Goal: Task Accomplishment & Management: Complete application form

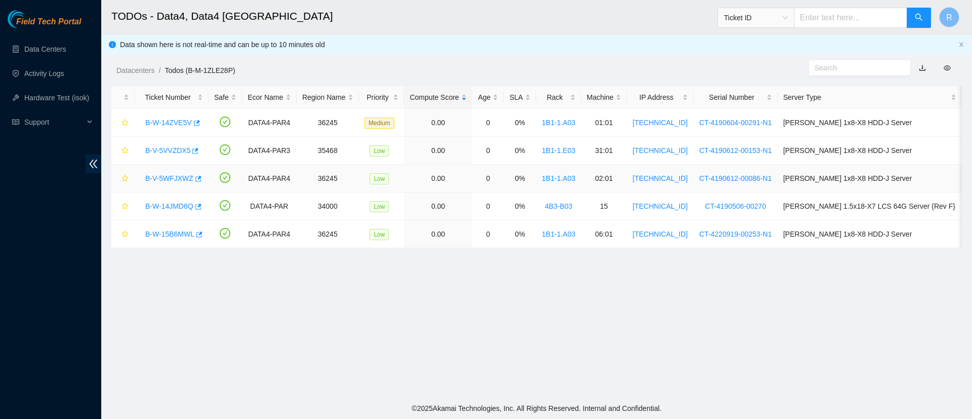
click at [149, 177] on link "B-V-5WFJXWZ" at bounding box center [169, 178] width 48 height 8
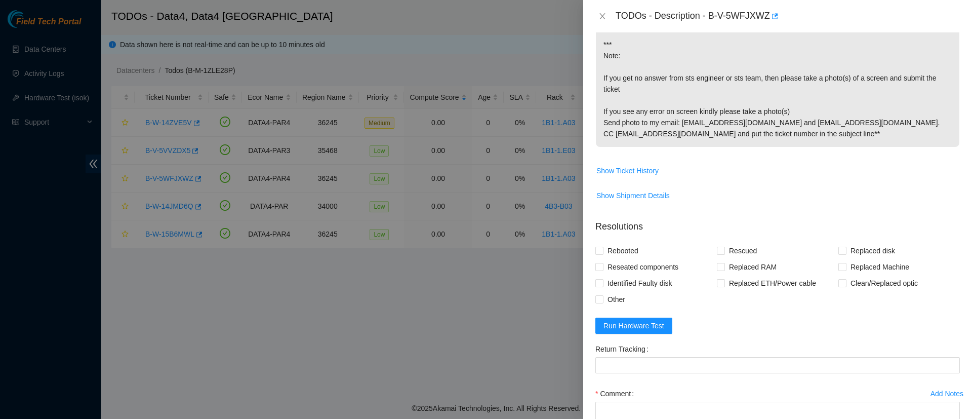
scroll to position [544, 0]
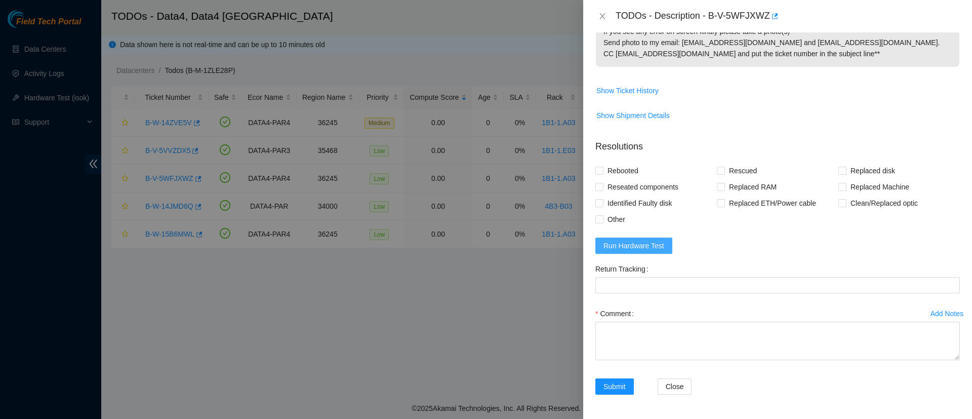
click at [633, 242] on span "Run Hardware Test" at bounding box center [633, 245] width 61 height 11
click at [599, 169] on input "Rebooted" at bounding box center [598, 170] width 7 height 7
checkbox input "true"
click at [717, 169] on input "Rescued" at bounding box center [720, 170] width 7 height 7
checkbox input "true"
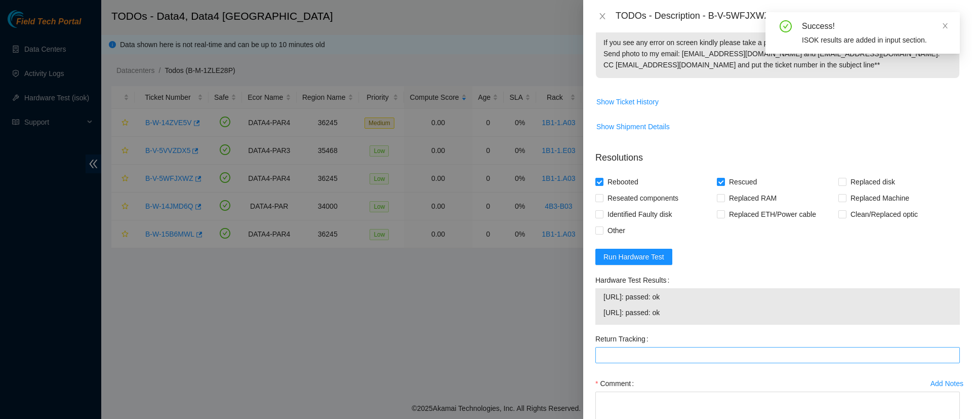
scroll to position [602, 0]
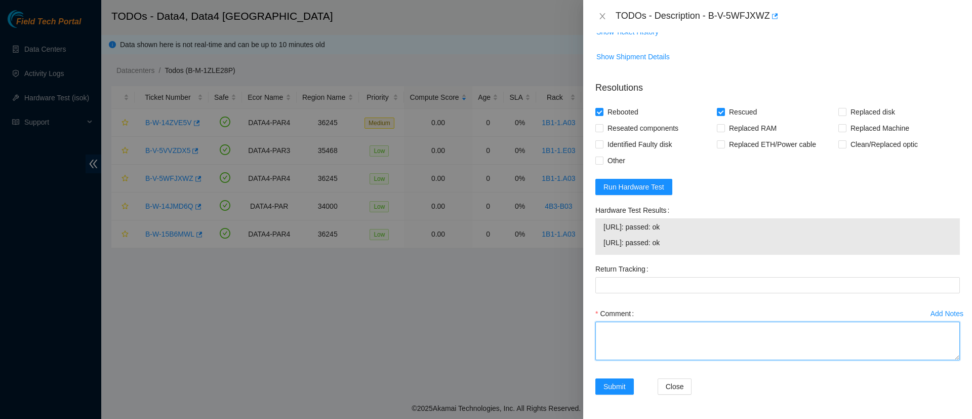
click at [620, 345] on textarea "Comment" at bounding box center [777, 340] width 364 height 38
type textarea "n"
type textarea "No video, rebooted, no video. Rescued and configured."
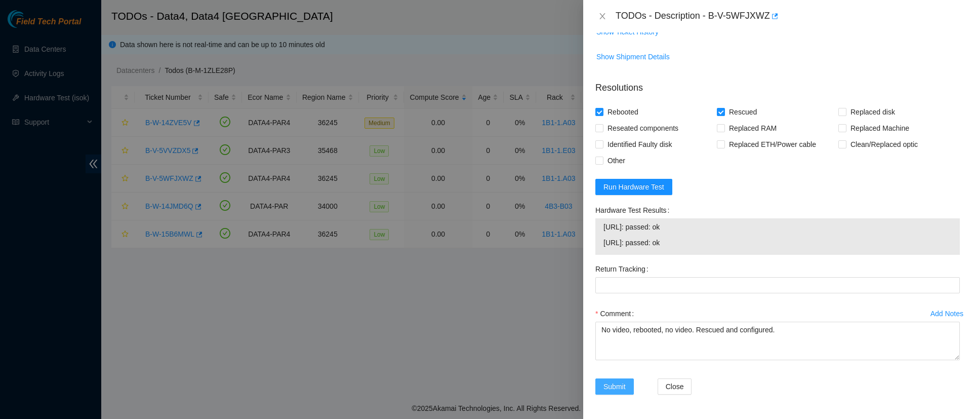
click at [607, 381] on span "Submit" at bounding box center [614, 386] width 22 height 11
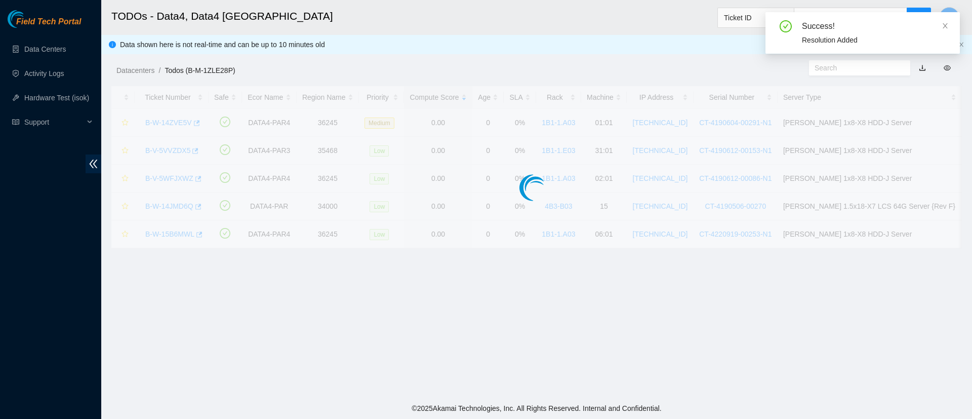
scroll to position [238, 0]
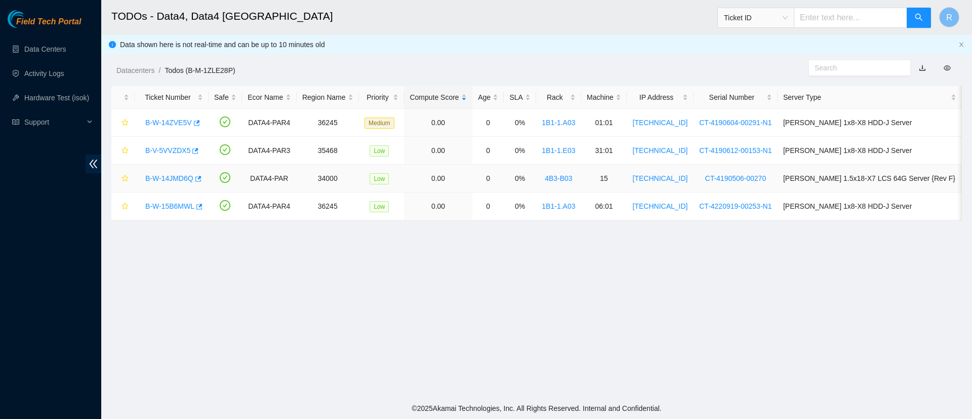
click at [170, 175] on link "B-W-14JMD6Q" at bounding box center [169, 178] width 48 height 8
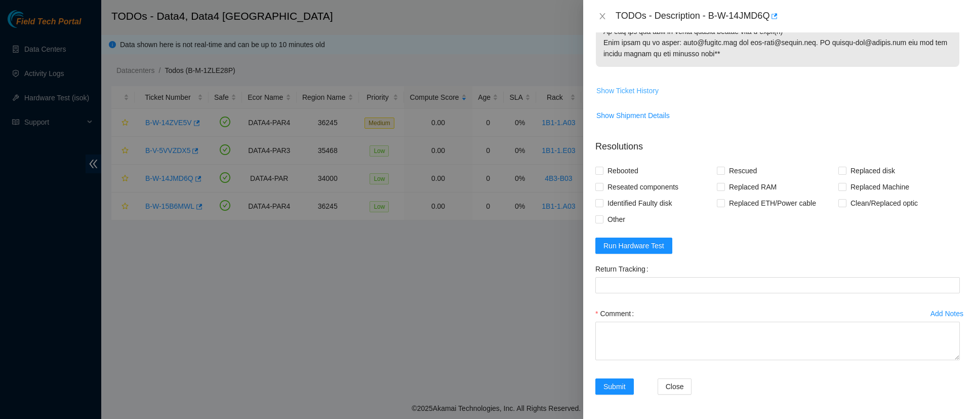
scroll to position [757, 0]
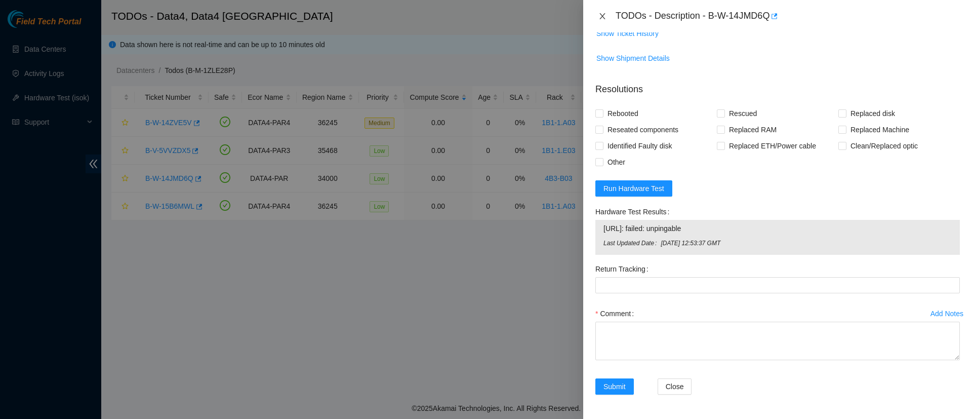
click at [598, 13] on icon "close" at bounding box center [602, 16] width 8 height 8
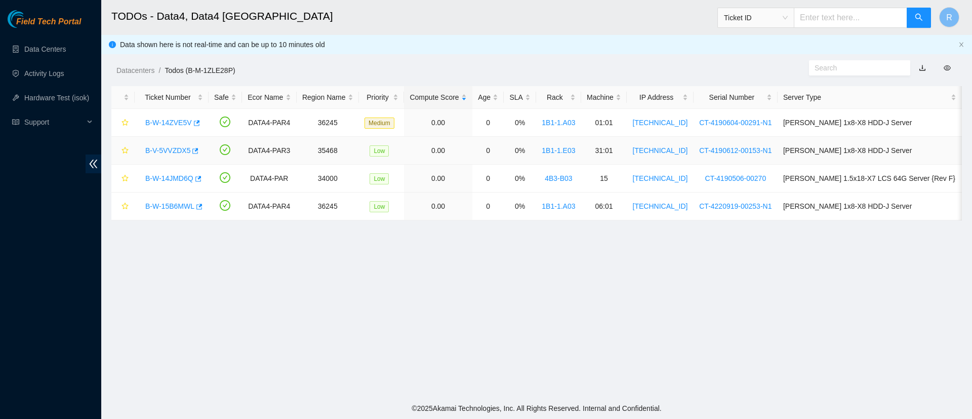
scroll to position [238, 0]
click at [170, 208] on link "B-W-15B6MWL" at bounding box center [169, 206] width 49 height 8
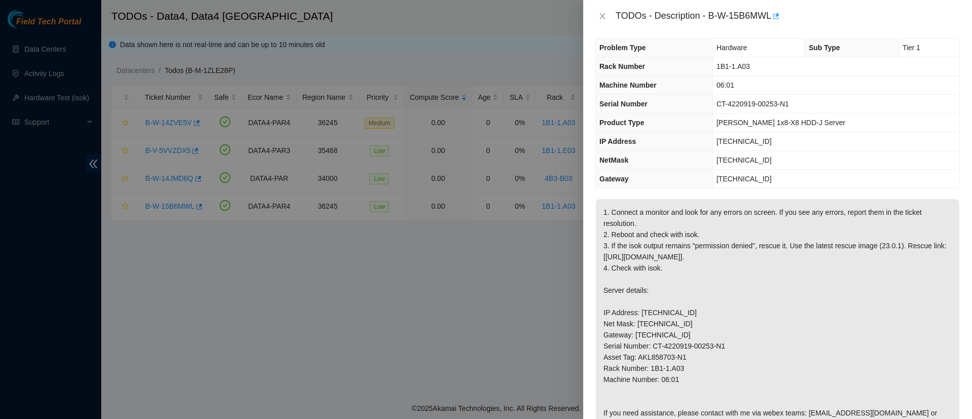
scroll to position [0, 0]
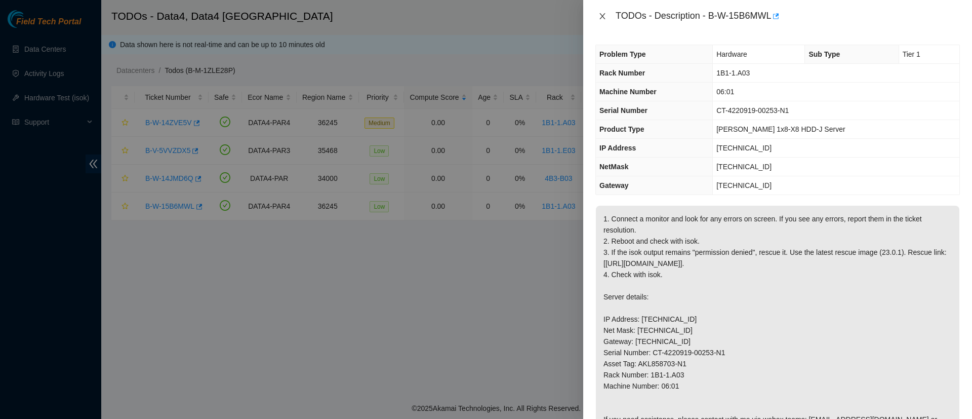
click at [599, 20] on icon "close" at bounding box center [602, 16] width 8 height 8
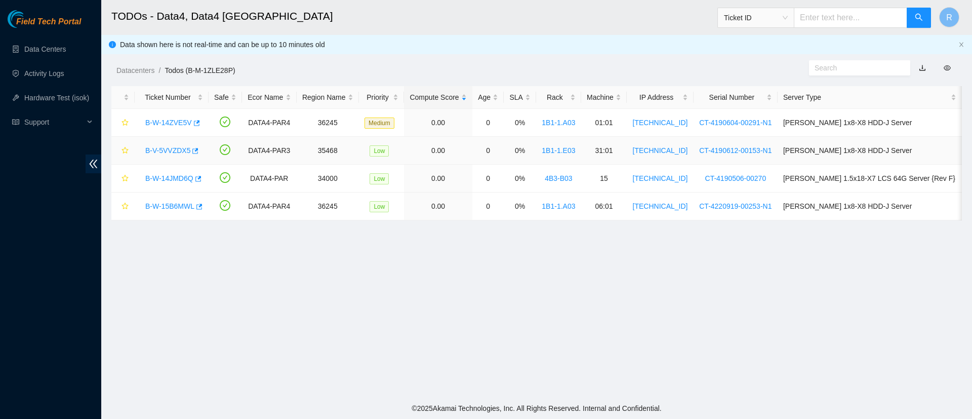
click at [175, 151] on link "B-V-5VVZDX5" at bounding box center [167, 150] width 45 height 8
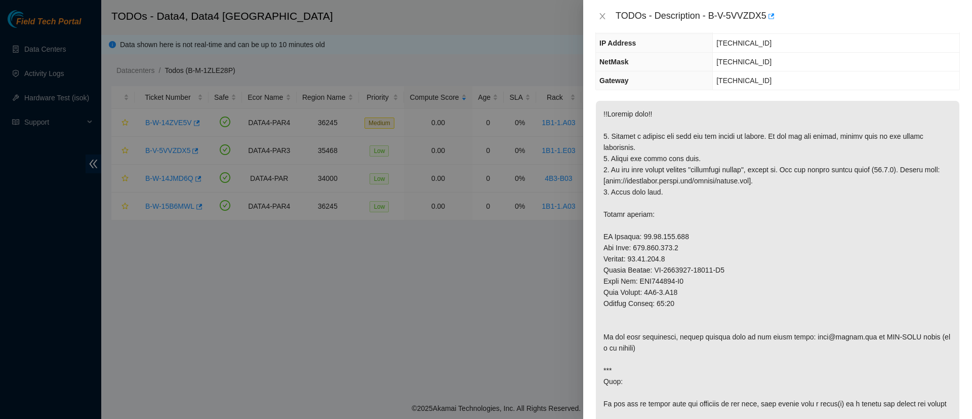
scroll to position [106, 0]
click at [597, 15] on button "Close" at bounding box center [602, 17] width 14 height 10
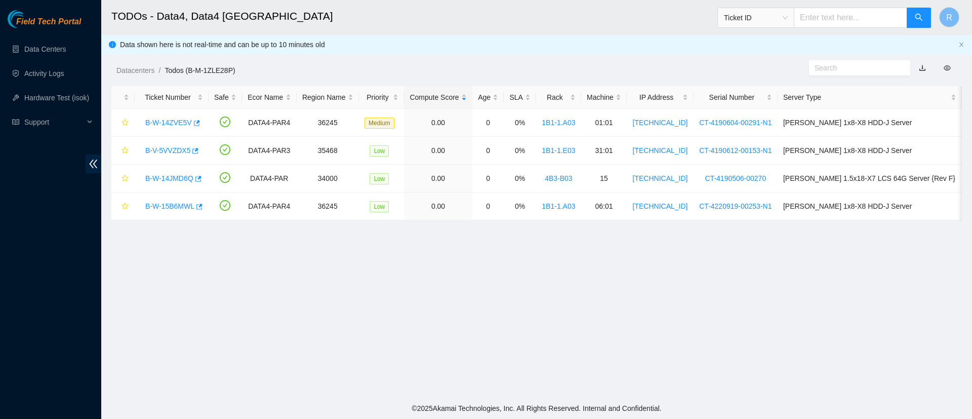
scroll to position [150, 0]
click at [161, 206] on link "B-W-15B6MWL" at bounding box center [169, 206] width 49 height 8
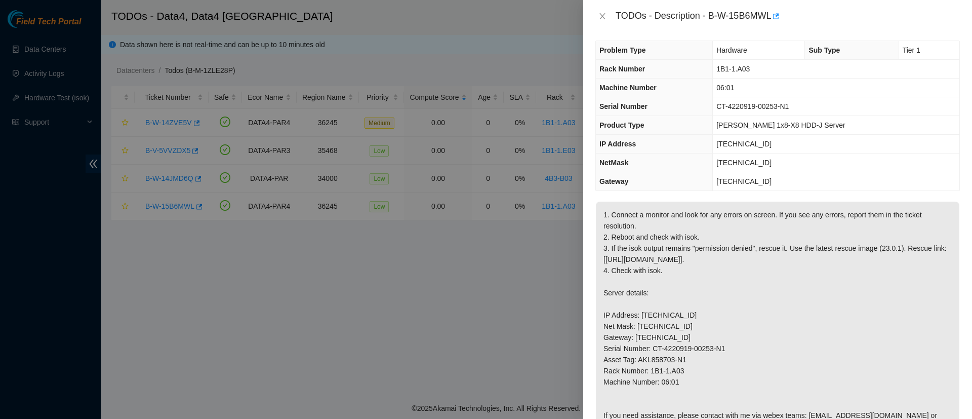
scroll to position [1, 0]
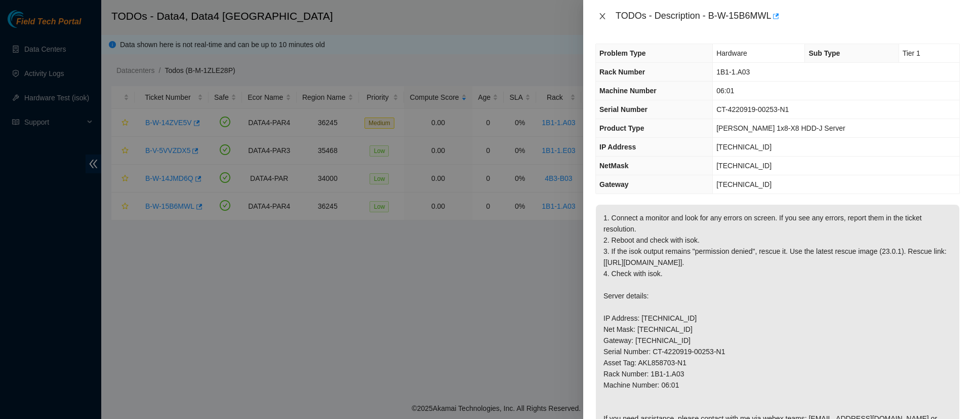
click at [602, 17] on icon "close" at bounding box center [602, 16] width 8 height 8
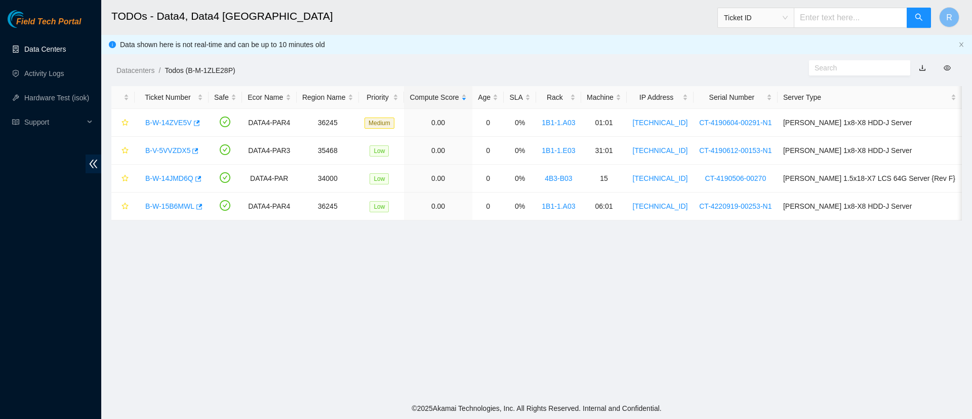
click at [38, 45] on link "Data Centers" at bounding box center [45, 49] width 42 height 8
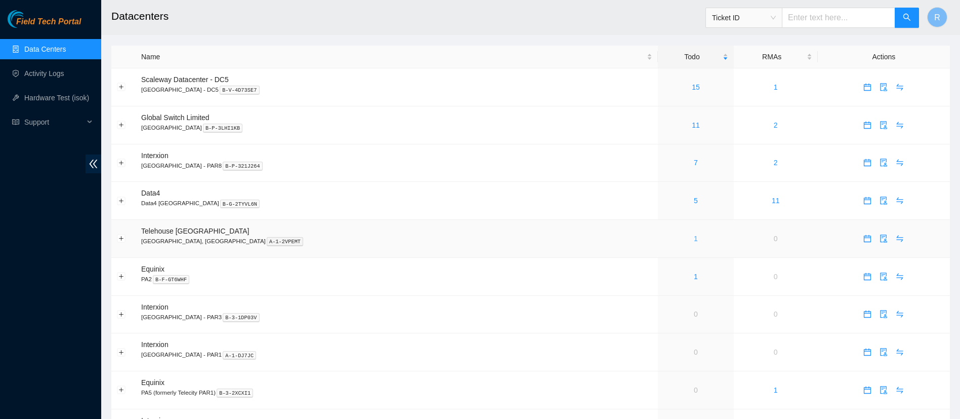
click at [694, 235] on link "1" at bounding box center [696, 238] width 4 height 8
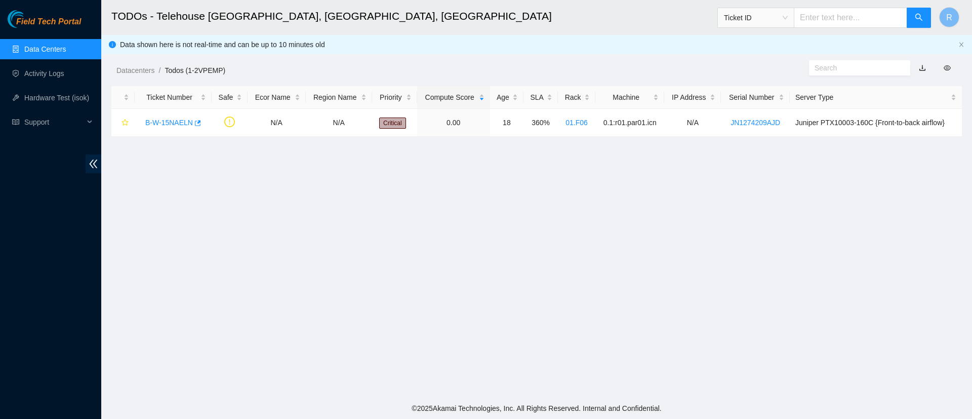
click at [45, 52] on link "Data Centers" at bounding box center [45, 49] width 42 height 8
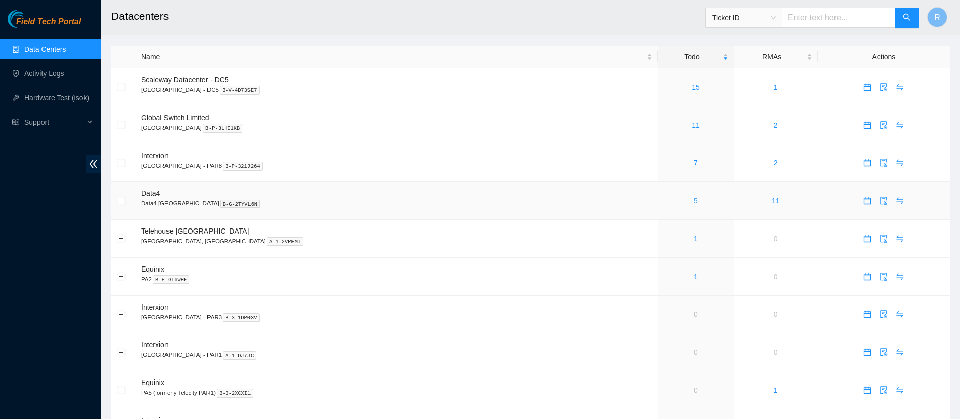
click at [694, 201] on link "5" at bounding box center [696, 200] width 4 height 8
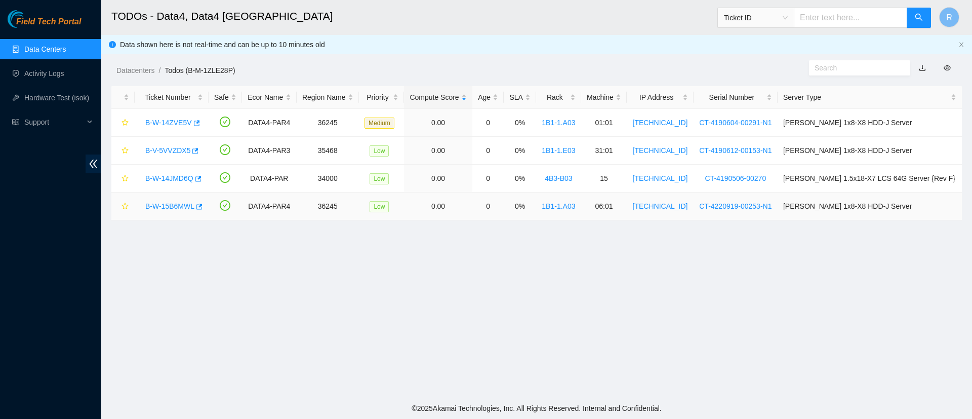
click at [160, 207] on link "B-W-15B6MWL" at bounding box center [169, 206] width 49 height 8
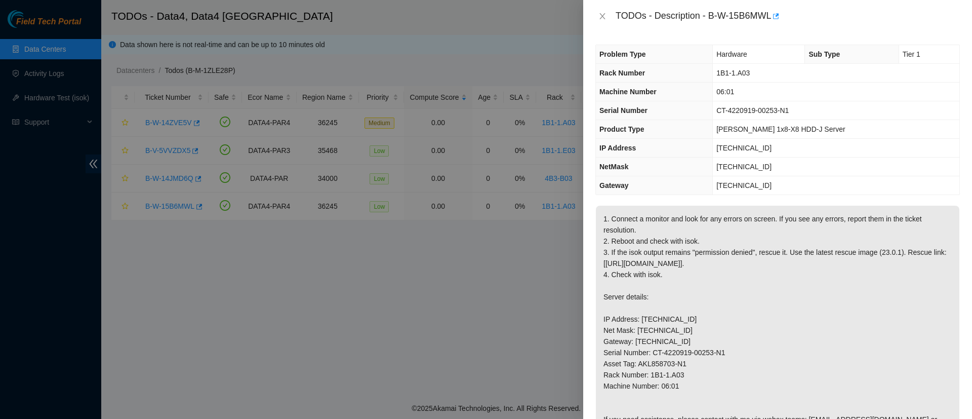
scroll to position [601, 0]
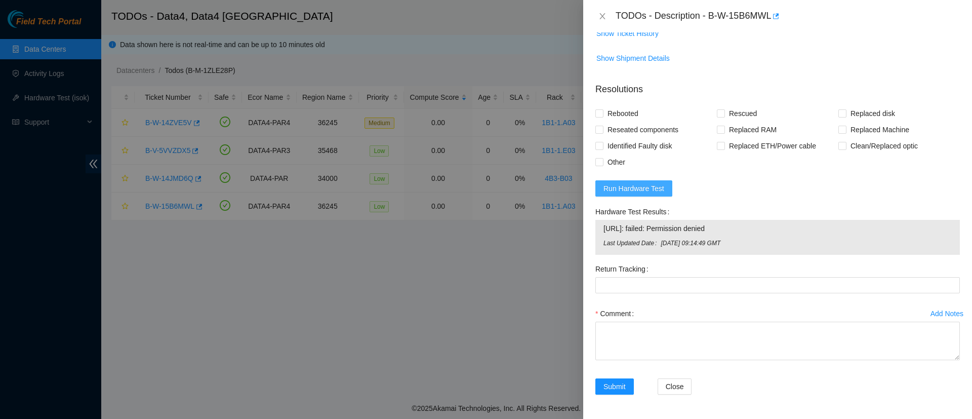
click at [641, 181] on button "Run Hardware Test" at bounding box center [633, 188] width 77 height 16
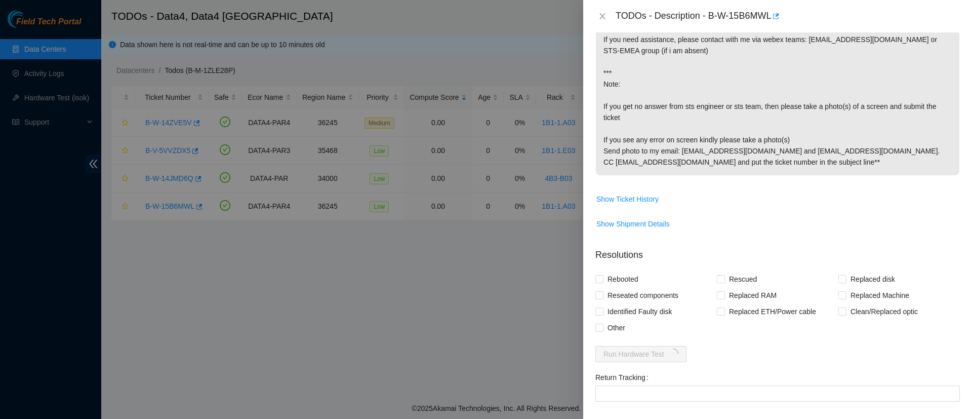
scroll to position [544, 0]
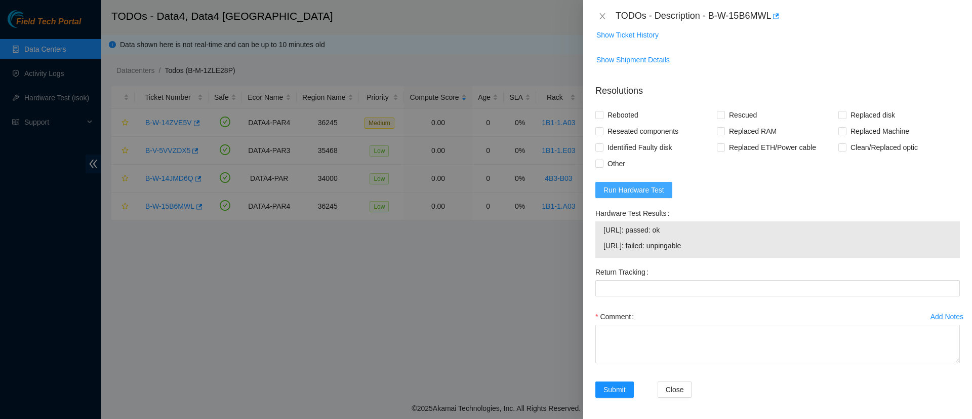
click at [627, 195] on span "Run Hardware Test" at bounding box center [633, 189] width 61 height 11
click at [599, 18] on icon "close" at bounding box center [602, 16] width 8 height 8
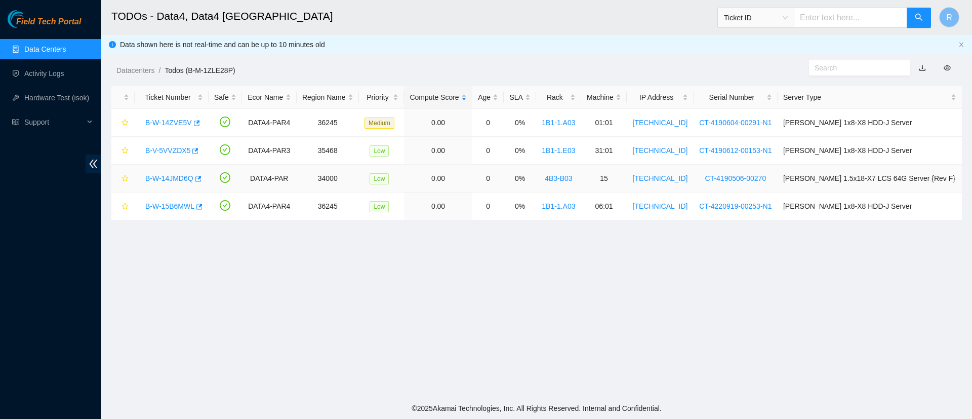
scroll to position [269, 0]
click at [151, 204] on link "B-W-15B6MWL" at bounding box center [169, 206] width 49 height 8
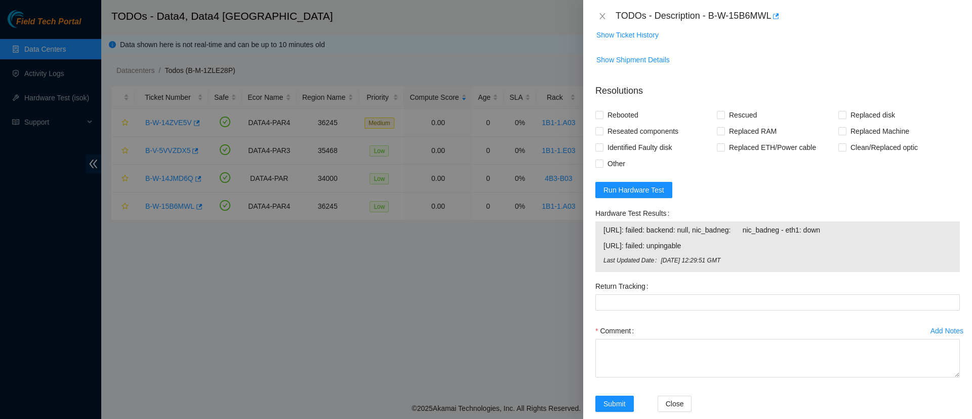
click at [600, 21] on div "TODOs - Description - B-W-15B6MWL" at bounding box center [777, 16] width 364 height 16
click at [600, 20] on icon "close" at bounding box center [602, 16] width 8 height 8
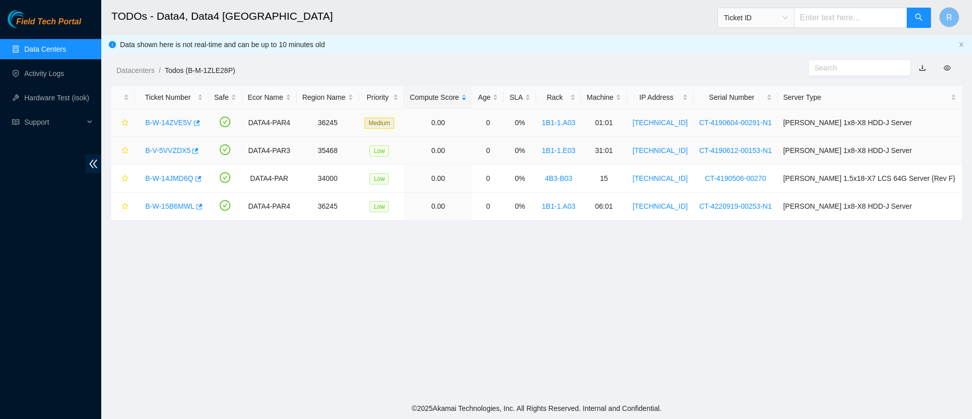
scroll to position [269, 0]
click at [161, 125] on link "B-W-14ZVE5V" at bounding box center [168, 122] width 47 height 8
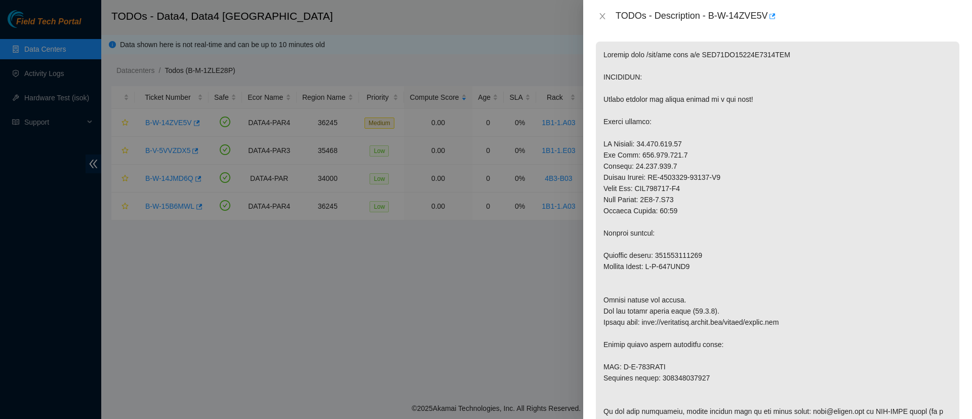
scroll to position [0, 0]
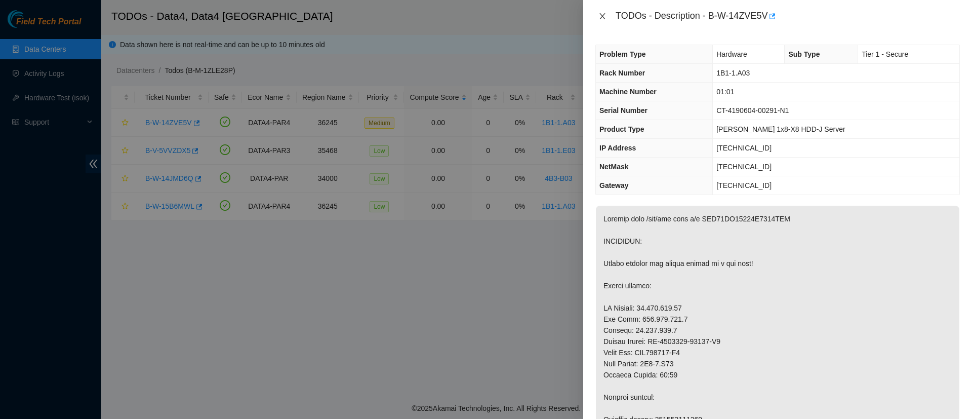
click at [600, 16] on icon "close" at bounding box center [602, 16] width 8 height 8
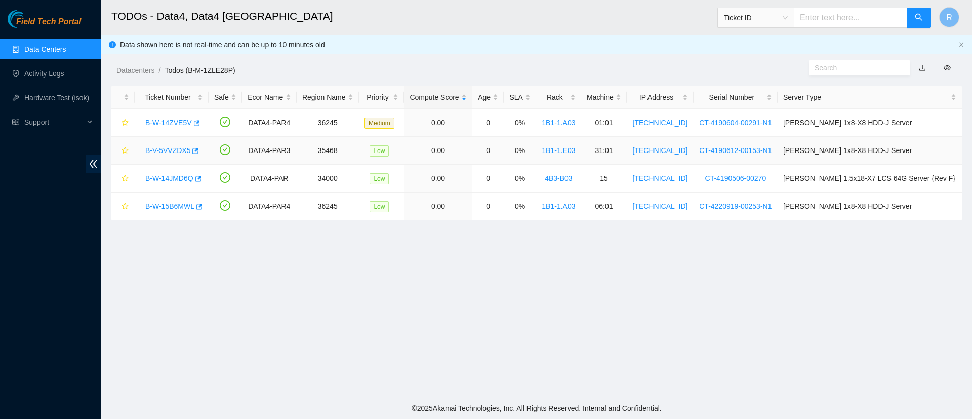
click at [162, 148] on link "B-V-5VVZDX5" at bounding box center [167, 150] width 45 height 8
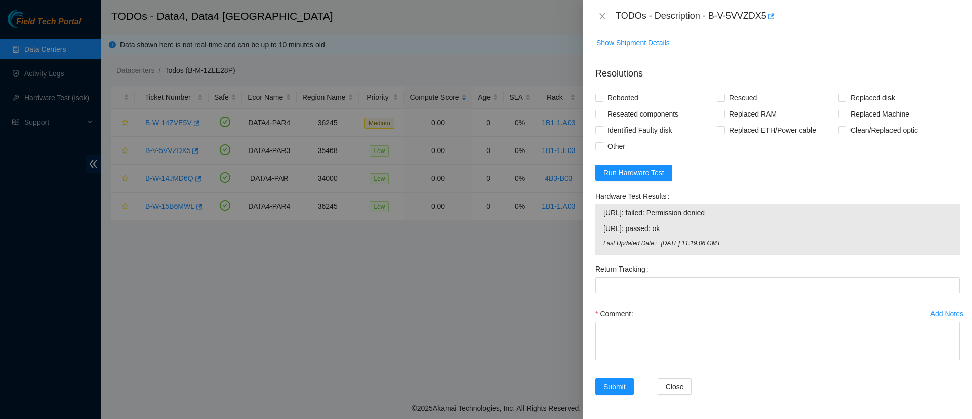
scroll to position [617, 0]
click at [646, 172] on span "Run Hardware Test" at bounding box center [633, 172] width 61 height 11
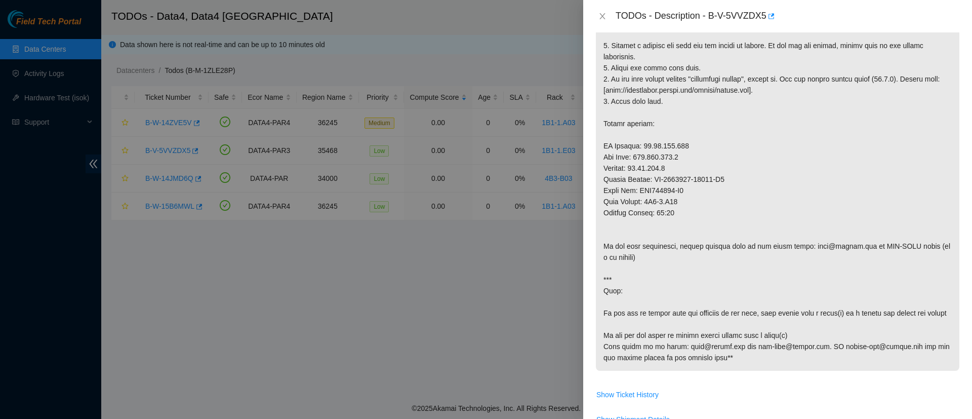
scroll to position [199, 0]
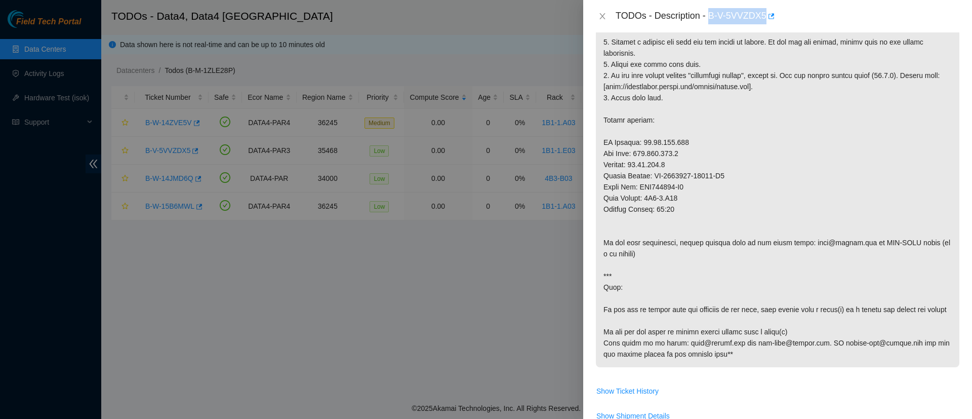
drag, startPoint x: 711, startPoint y: 17, endPoint x: 766, endPoint y: 14, distance: 55.3
click at [766, 14] on div "TODOs - Description - B-V-5VVZDX5" at bounding box center [788, 16] width 344 height 16
copy div "B-V-5VVZDX5"
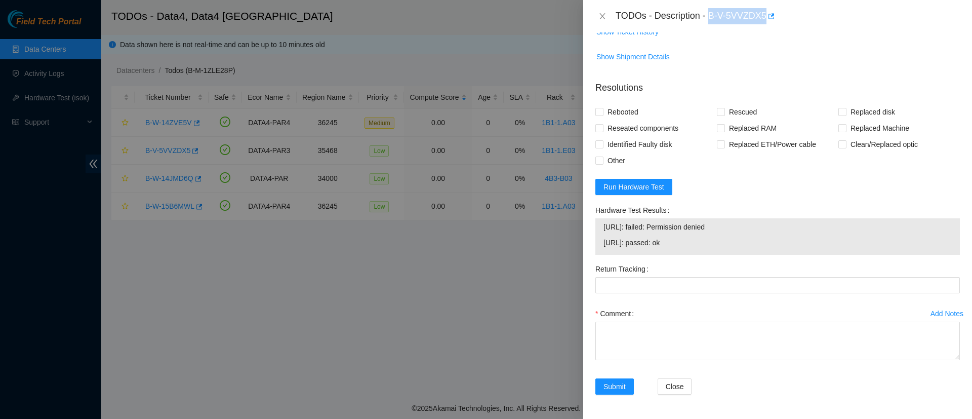
scroll to position [602, 0]
click at [599, 115] on span at bounding box center [599, 112] width 8 height 8
click at [599, 115] on input "Rebooted" at bounding box center [598, 111] width 7 height 7
checkbox input "true"
click at [720, 111] on span at bounding box center [721, 112] width 8 height 8
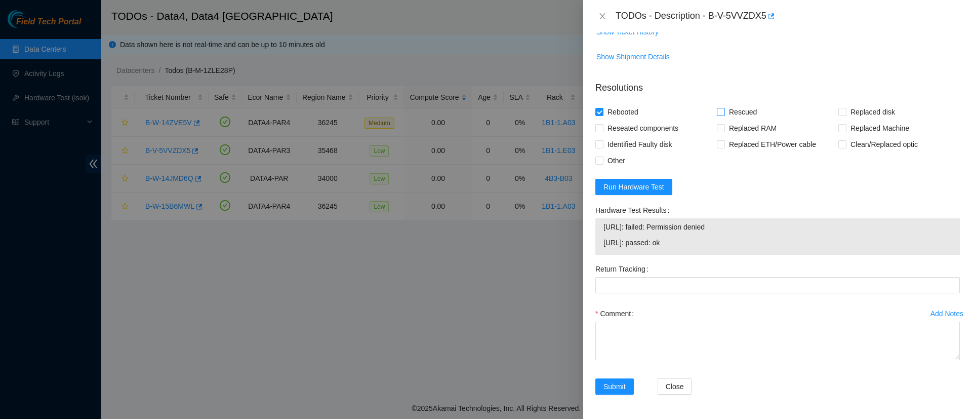
click at [720, 111] on input "Rescued" at bounding box center [720, 111] width 7 height 7
checkbox input "true"
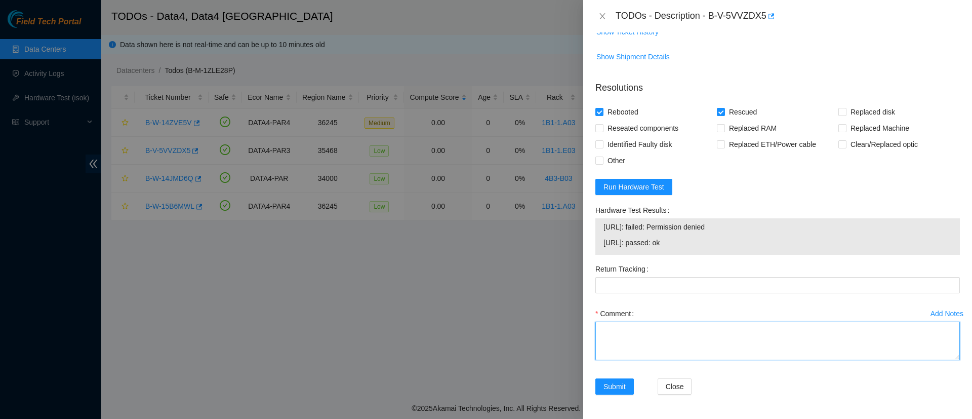
click at [663, 334] on textarea "Comment" at bounding box center [777, 340] width 364 height 38
type textarea "No video when connected to the node"
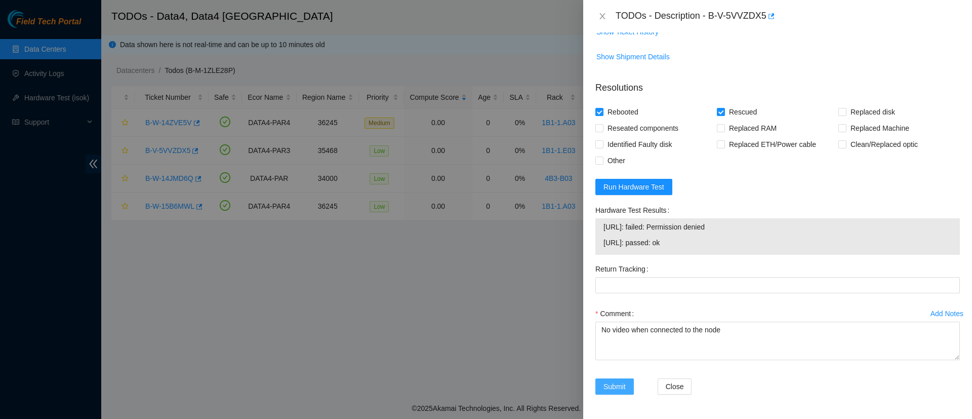
click at [612, 385] on span "Submit" at bounding box center [614, 386] width 22 height 11
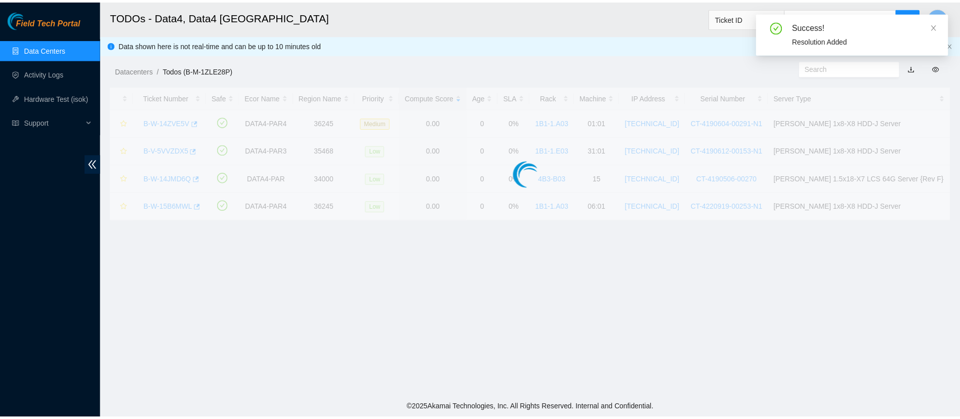
scroll to position [238, 0]
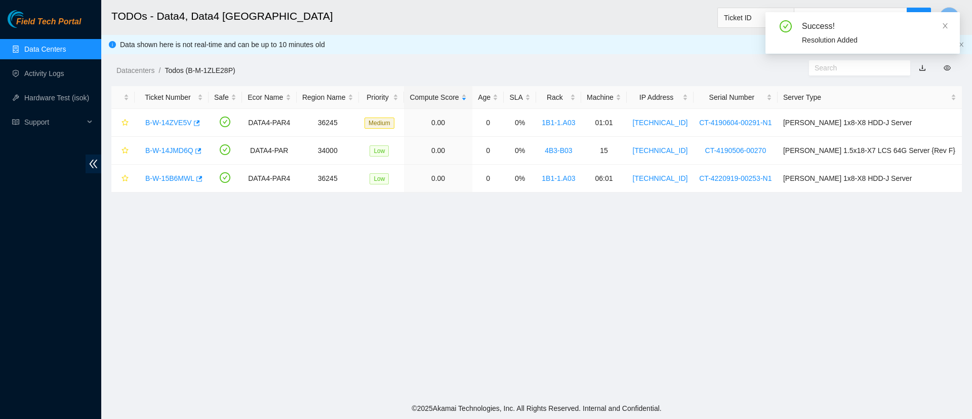
click at [36, 45] on link "Data Centers" at bounding box center [45, 49] width 42 height 8
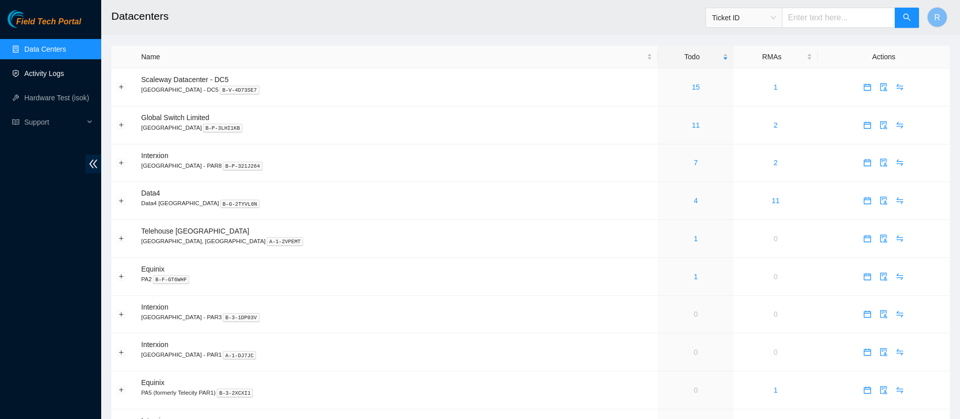
click at [56, 69] on link "Activity Logs" at bounding box center [44, 73] width 40 height 8
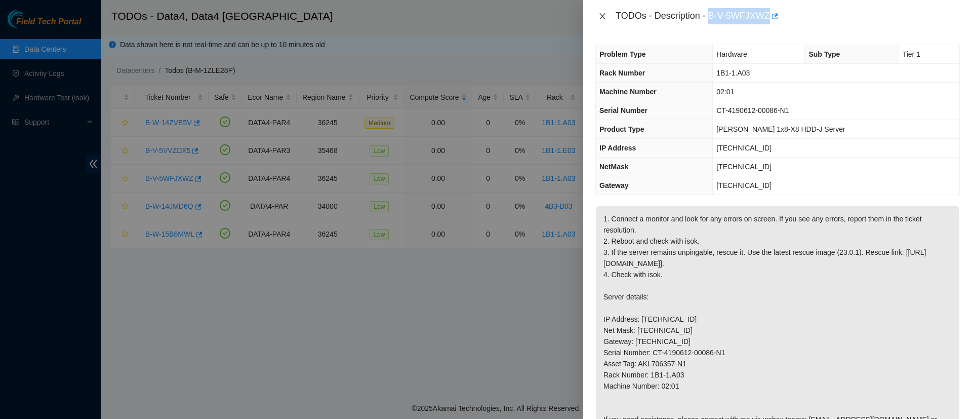
click at [598, 18] on button "Close" at bounding box center [602, 17] width 14 height 10
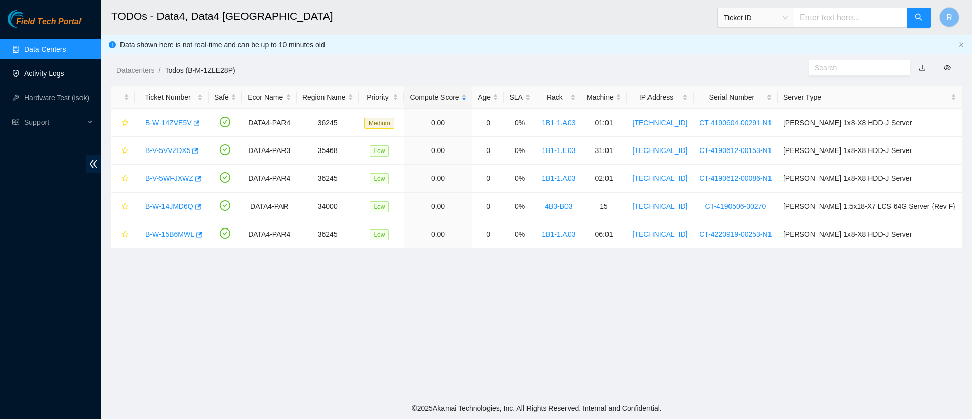
click at [45, 69] on link "Activity Logs" at bounding box center [44, 73] width 40 height 8
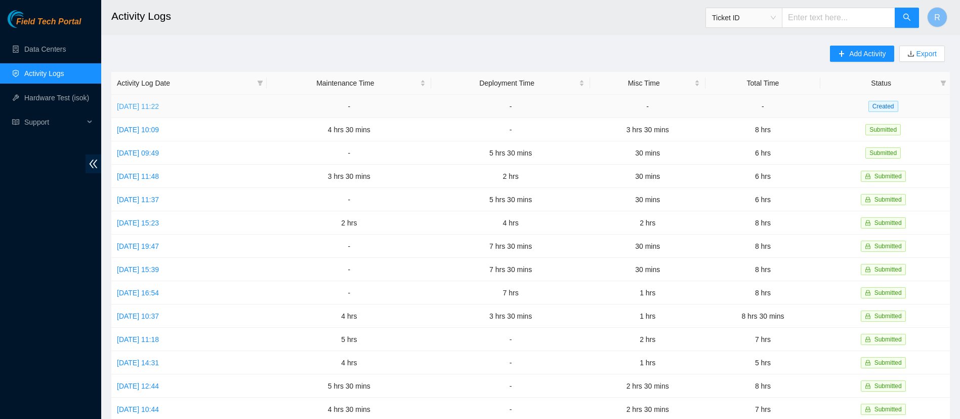
click at [155, 105] on link "[DATE] 11:22" at bounding box center [138, 106] width 42 height 8
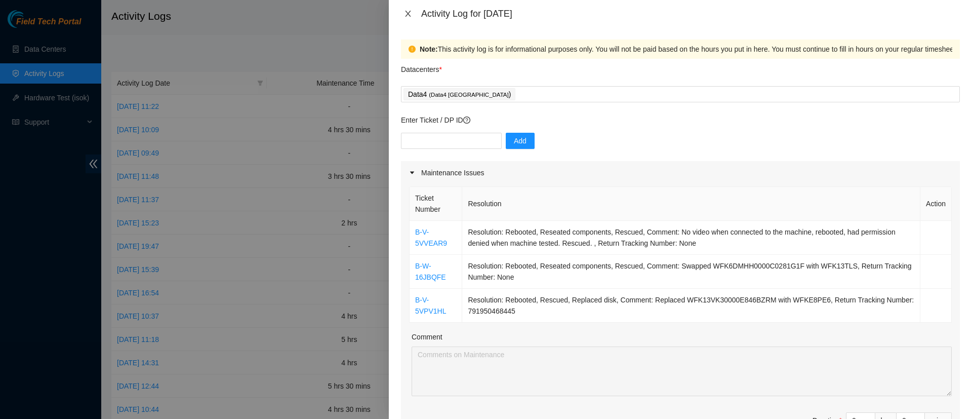
click at [411, 14] on icon "close" at bounding box center [408, 14] width 8 height 8
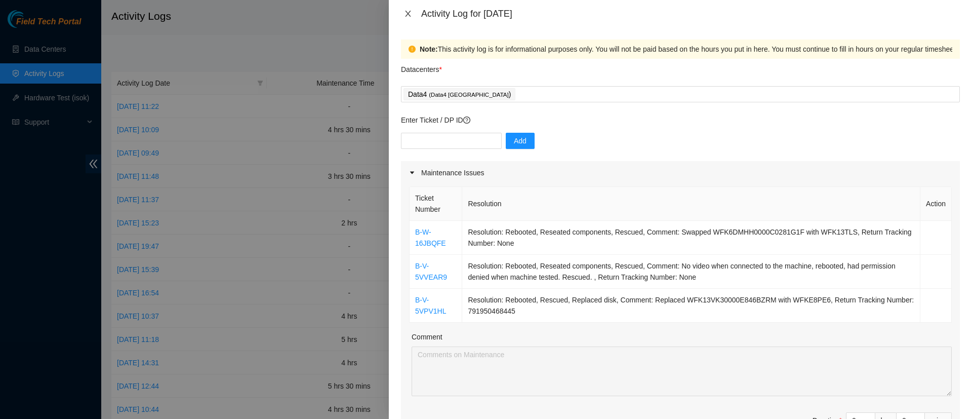
click at [407, 10] on icon "close" at bounding box center [408, 14] width 8 height 8
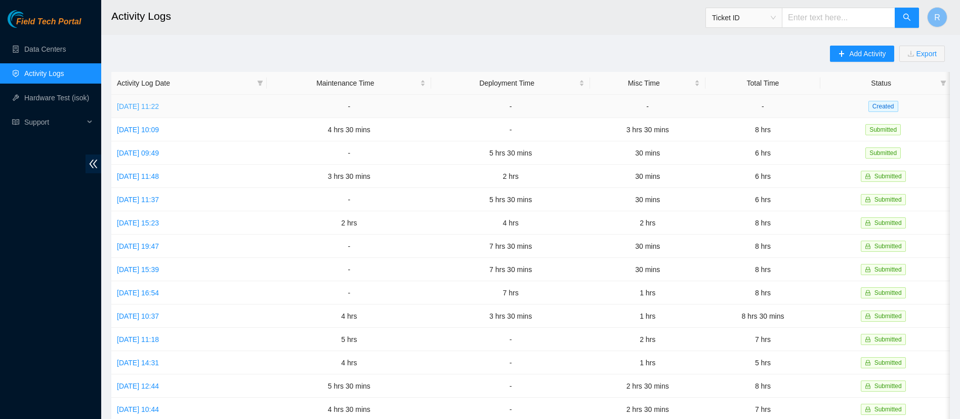
click at [159, 104] on link "[DATE] 11:22" at bounding box center [138, 106] width 42 height 8
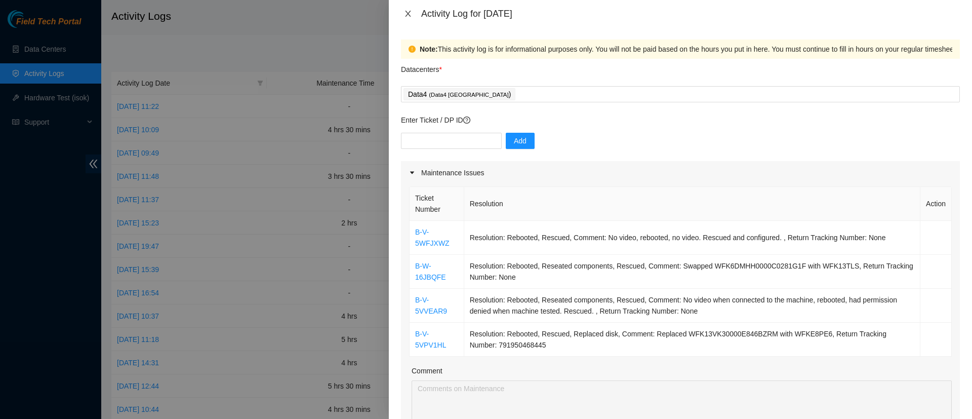
click at [403, 15] on button "Close" at bounding box center [408, 14] width 14 height 10
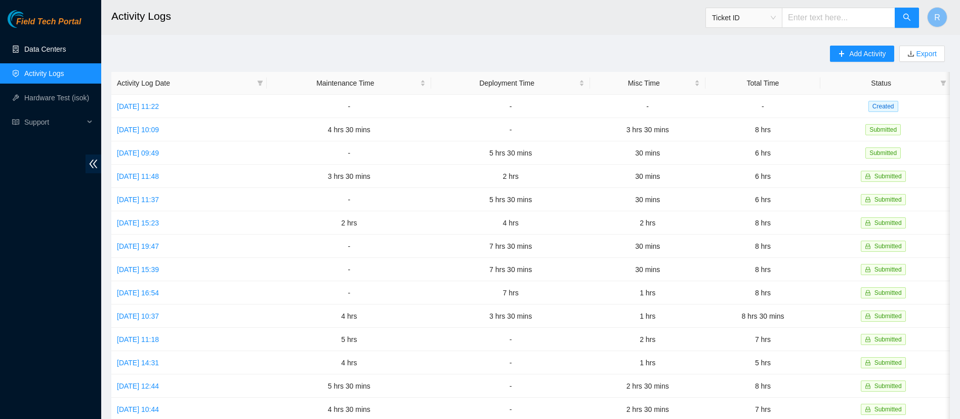
click at [58, 53] on link "Data Centers" at bounding box center [45, 49] width 42 height 8
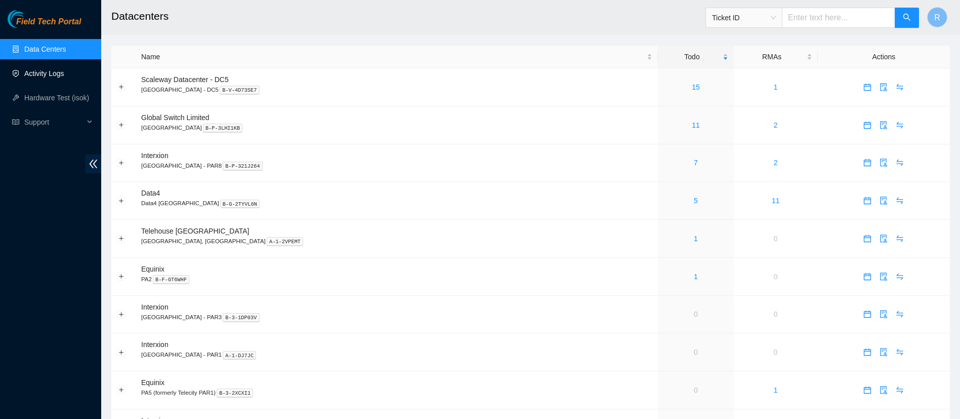
click at [37, 74] on link "Activity Logs" at bounding box center [44, 73] width 40 height 8
